Goal: Obtain resource: Download file/media

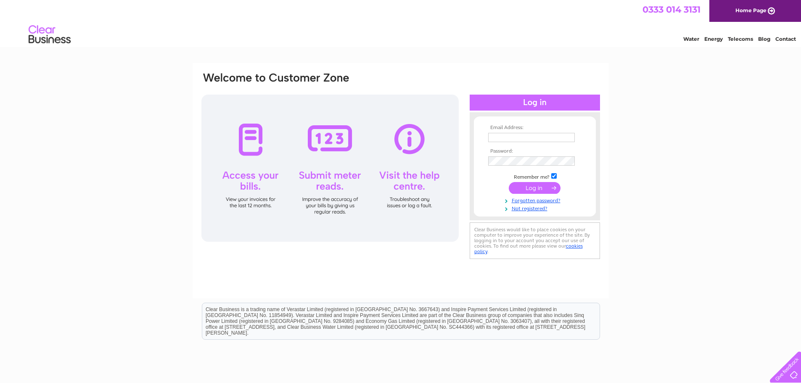
type input "[EMAIL_ADDRESS][DOMAIN_NAME]"
click at [534, 188] on input "submit" at bounding box center [535, 188] width 52 height 12
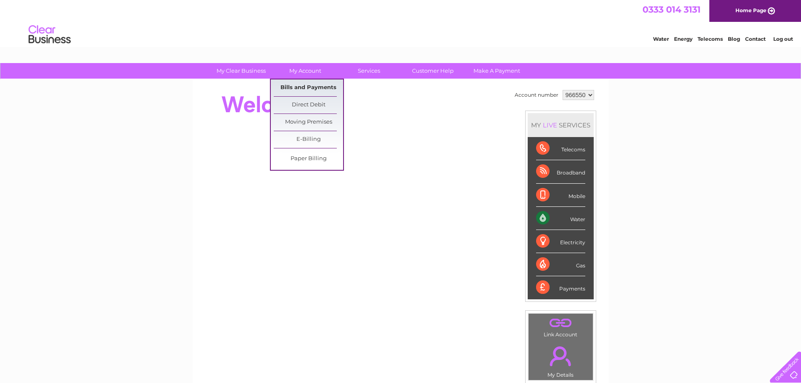
click at [300, 86] on link "Bills and Payments" at bounding box center [308, 88] width 69 height 17
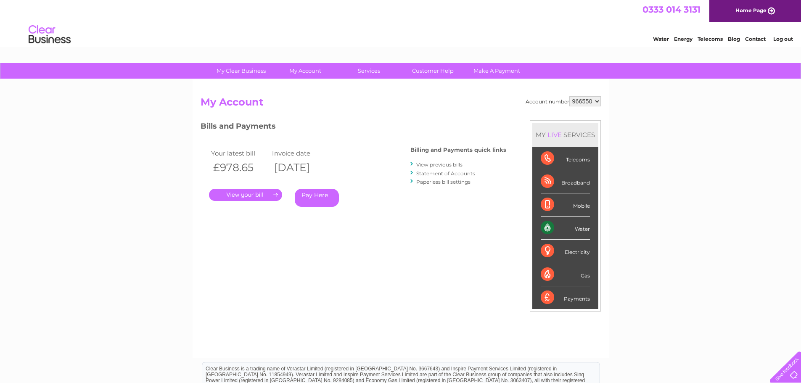
click at [254, 194] on link "." at bounding box center [245, 195] width 73 height 12
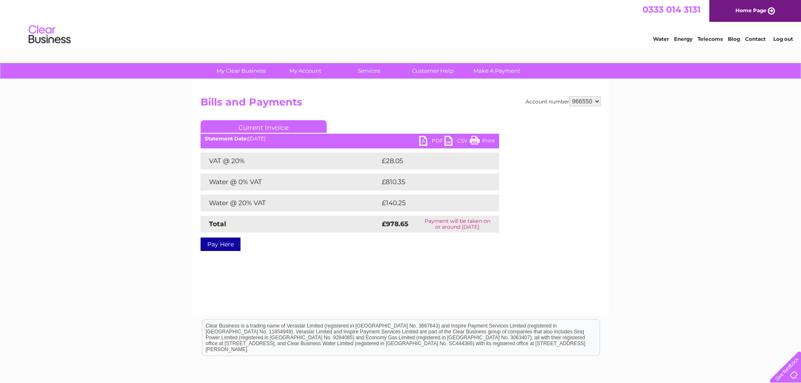
click at [435, 139] on link "PDF" at bounding box center [431, 142] width 25 height 12
